Goal: Use online tool/utility: Utilize a website feature to perform a specific function

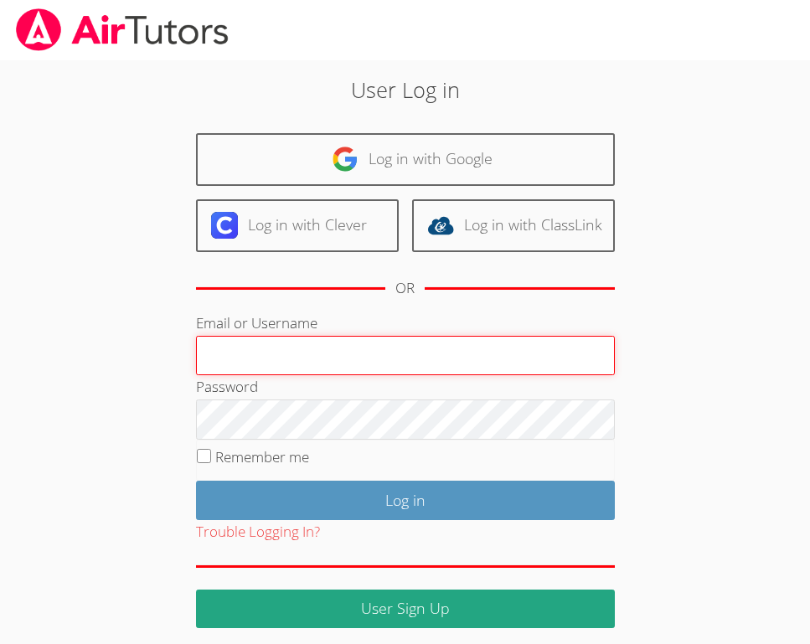
type input "jaelahw"
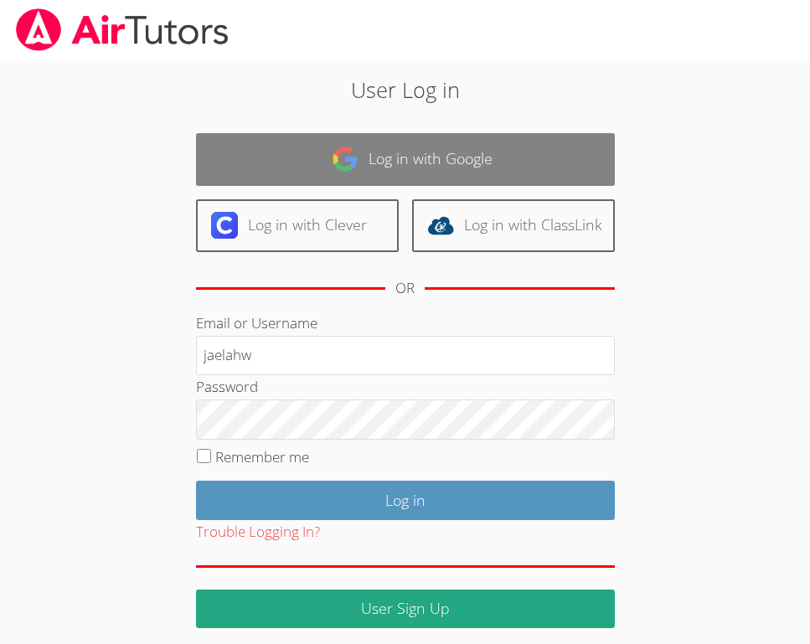
click at [423, 165] on link "Log in with Google" at bounding box center [405, 159] width 419 height 53
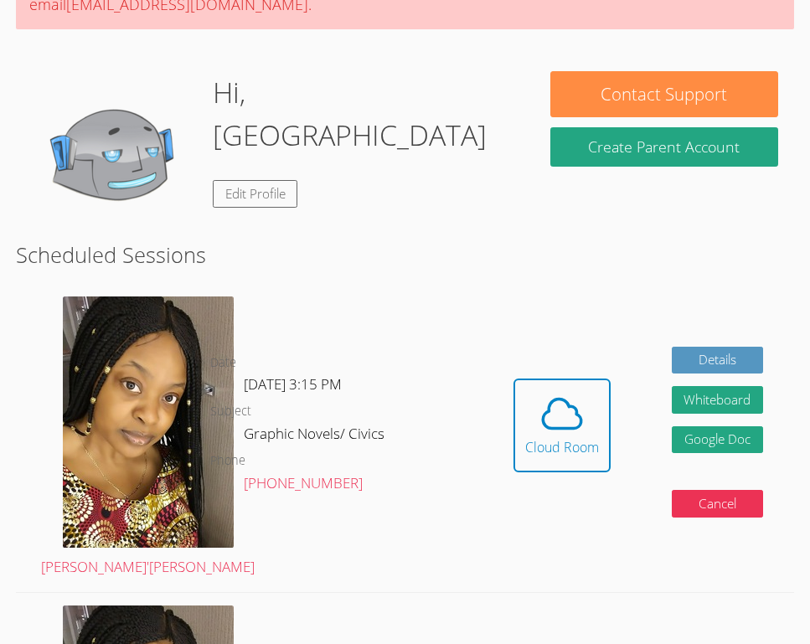
scroll to position [254, 0]
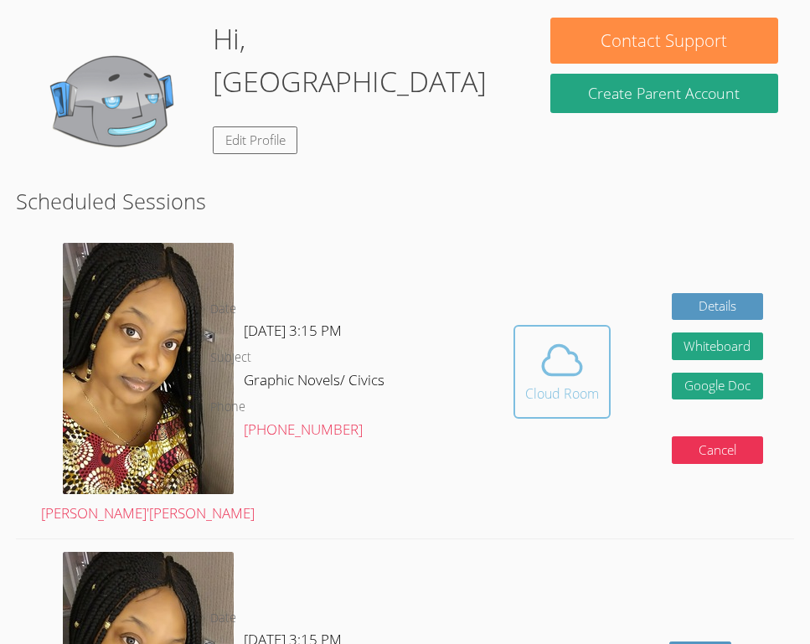
click at [557, 384] on div "Cloud Room" at bounding box center [562, 394] width 74 height 20
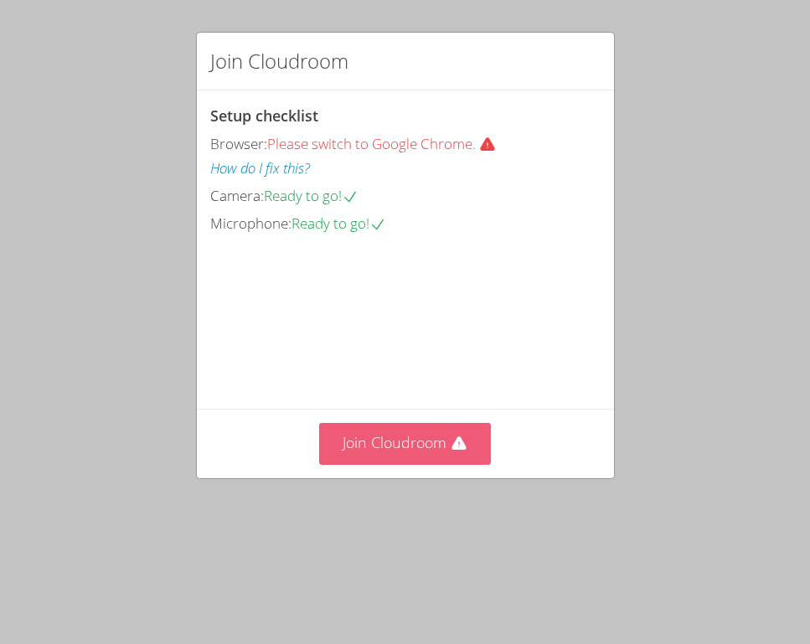
click at [393, 464] on button "Join Cloudroom" at bounding box center [405, 443] width 172 height 41
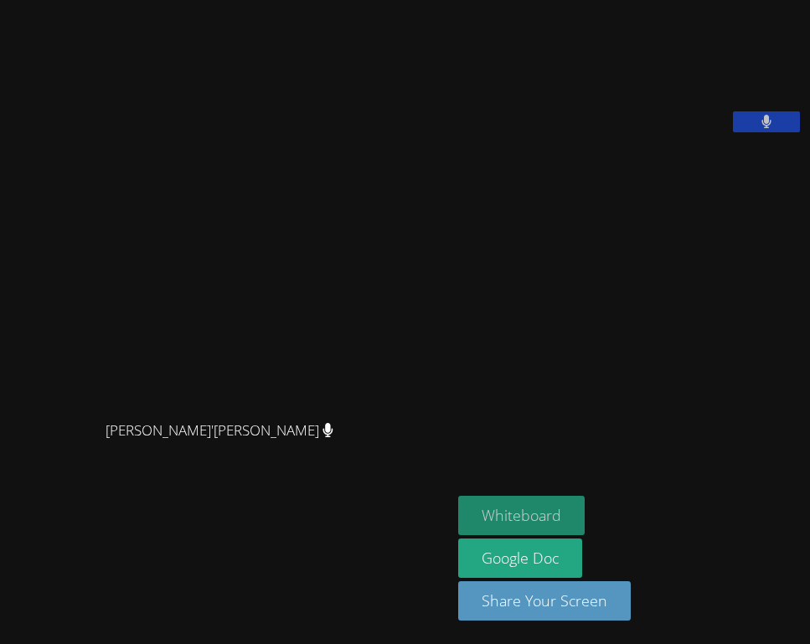
click at [488, 511] on button "Whiteboard" at bounding box center [521, 515] width 126 height 39
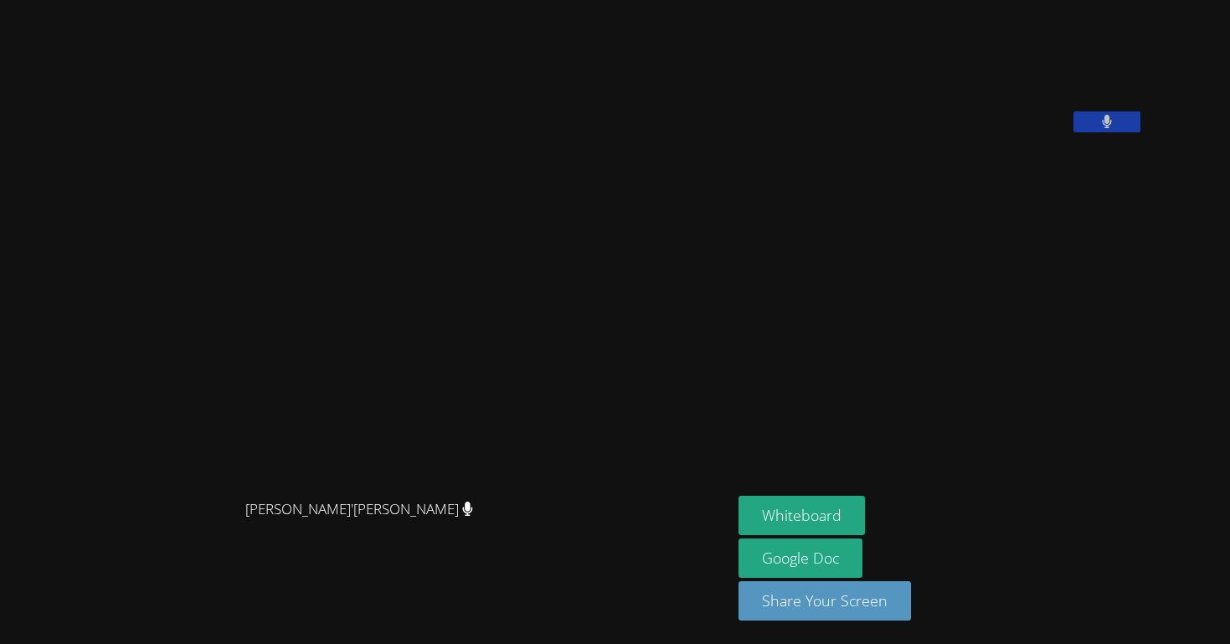
click at [809, 132] on button at bounding box center [1107, 121] width 67 height 21
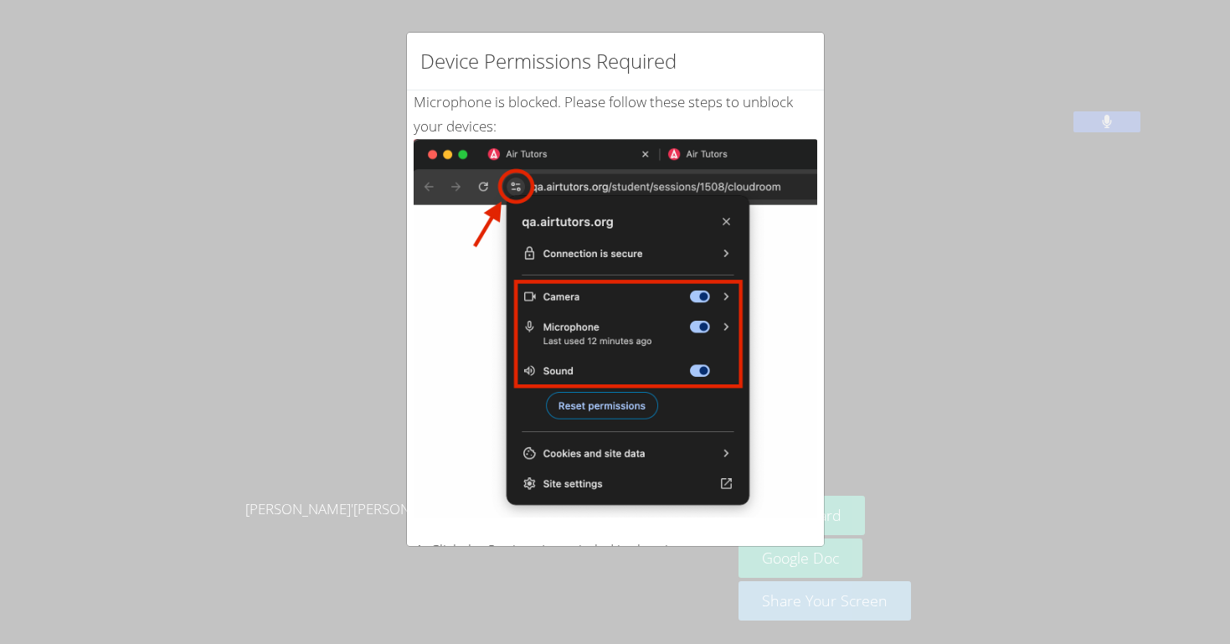
drag, startPoint x: 770, startPoint y: 8, endPoint x: 847, endPoint y: 243, distance: 246.8
click at [809, 244] on div "Device Permissions Required Microphone is blocked . Please follow these steps t…" at bounding box center [615, 322] width 1230 height 644
drag, startPoint x: 871, startPoint y: 12, endPoint x: 944, endPoint y: 157, distance: 162.2
click at [809, 157] on div "Device Permissions Required Microphone is blocked . Please follow these steps t…" at bounding box center [615, 322] width 1230 height 644
click at [809, 211] on div "Device Permissions Required Microphone is blocked . Please follow these steps t…" at bounding box center [615, 322] width 1230 height 644
